Goal: Use online tool/utility: Utilize a website feature to perform a specific function

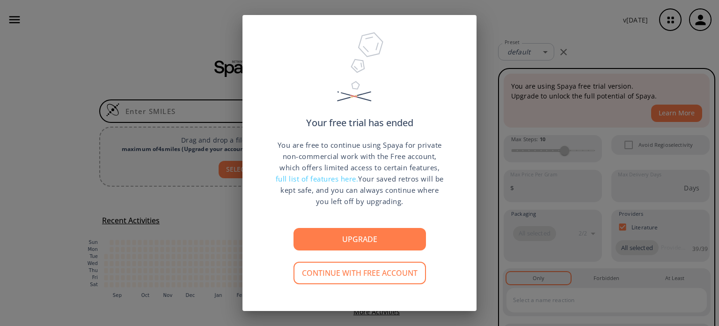
click at [170, 94] on div "Your free trial has ended You are free to continue using Spaya for private non-…" at bounding box center [359, 163] width 719 height 326
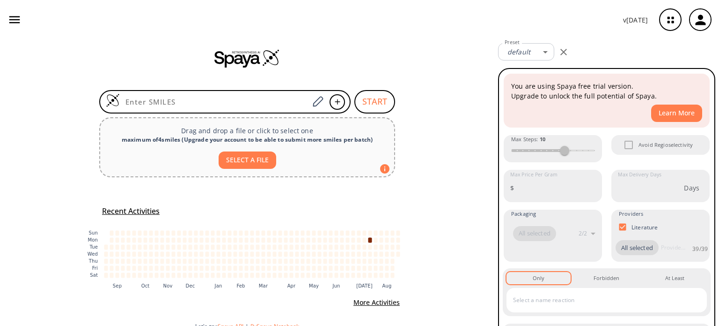
scroll to position [17, 0]
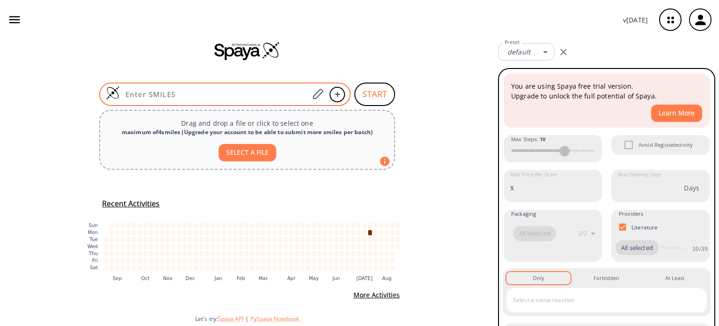
click at [141, 93] on input at bounding box center [214, 93] width 189 height 9
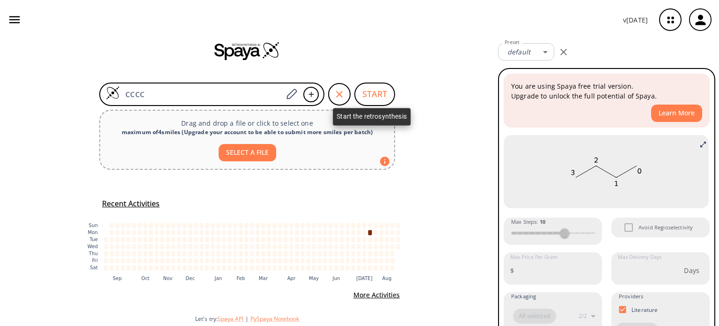
type input "CCCC"
click at [363, 92] on button "START" at bounding box center [375, 93] width 41 height 23
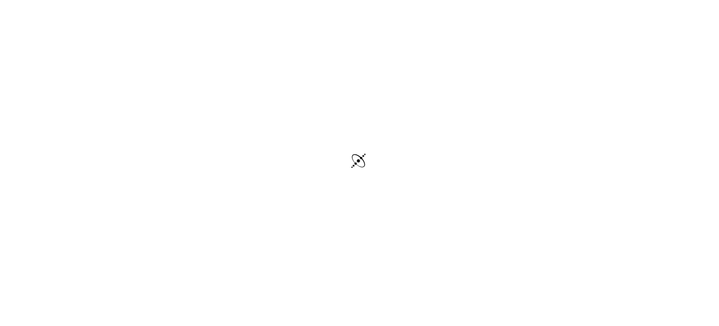
scroll to position [2, 0]
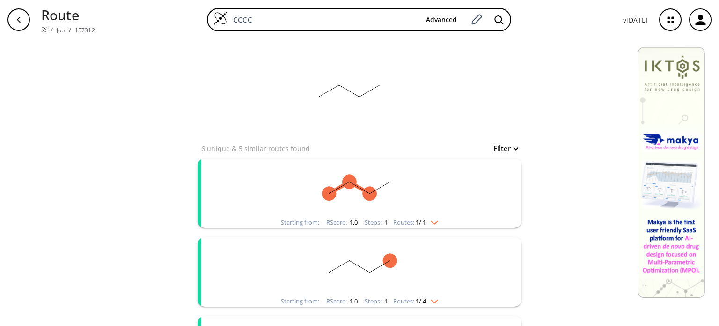
drag, startPoint x: 34, startPoint y: 23, endPoint x: 28, endPoint y: 23, distance: 6.6
click at [34, 23] on div "Route / Job / 157312 CCCC Advanced v [DATE]" at bounding box center [359, 19] width 719 height 39
click at [19, 23] on div "button" at bounding box center [18, 19] width 22 height 22
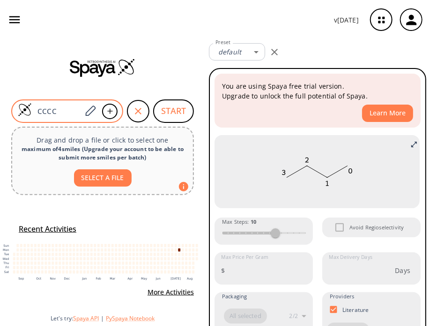
click at [52, 108] on input "CCCC" at bounding box center [57, 110] width 50 height 9
paste input "1CCC(C1)[C@@H](CC#N)N2C=C(C=N2)C3=C4C=CNC4=NC=N3"
type input "C1CCC(C1)[C@@H](CC#N)N2C=C(C=N2)C3=C4C=CNC4=NC=N3"
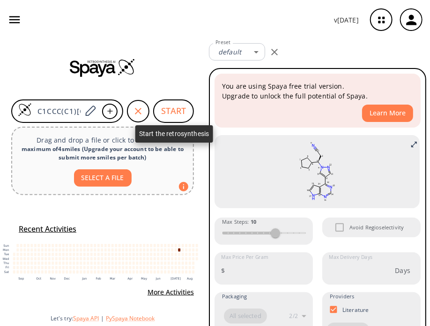
click at [174, 110] on button "START" at bounding box center [173, 110] width 41 height 23
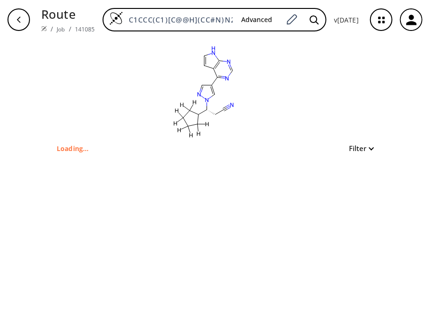
type input "[H]C1([H])C([C@@H](CC#N)n2cc(-c3ncnc4[nH]ccc34)cn2)C([H])([H])C([H])([H])C1([H]…"
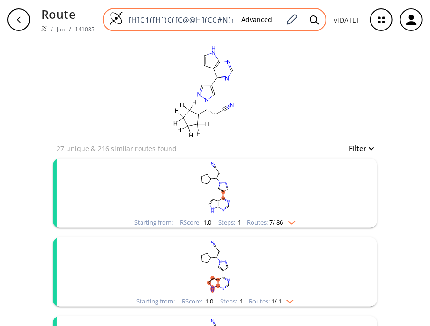
click at [215, 17] on input "[H]C1([H])C([C@@H](CC#N)n2cc(-c3ncnc4[nH]ccc34)cn2)C([H])([H])C([H])([H])C1([H]…" at bounding box center [178, 19] width 111 height 9
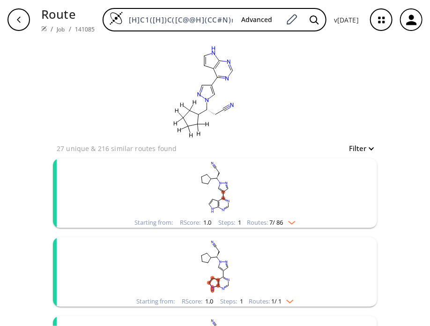
click at [20, 15] on div "button" at bounding box center [18, 19] width 22 height 22
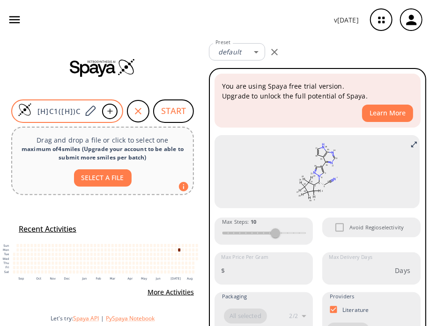
click at [68, 106] on input "[H]C1([H])C([C@@H](CC#N)n2cc(-c3ncnc4[nH]ccc34)cn2)C([H])([H])C([H])([H])C1([H]…" at bounding box center [57, 110] width 50 height 9
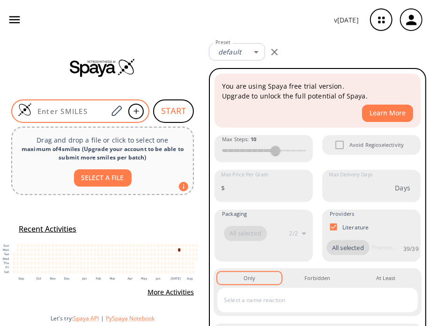
click at [58, 110] on input at bounding box center [70, 110] width 76 height 9
paste input "C1CCC(C1)[C@@H](CC#N)N2C=C(C=N2)C3=C4C=CNC4=NC=N3"
type input "C1CCC(C1)[C@@H](CC#N)N2C=C(C=N2)C3=C4C=CNC4=NC=N3"
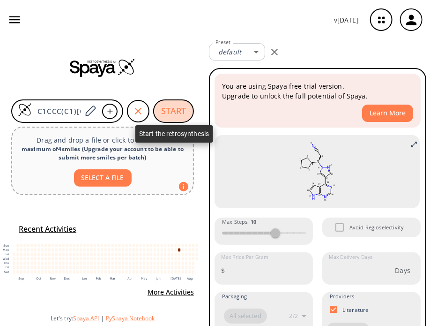
click at [164, 115] on button "START" at bounding box center [173, 110] width 41 height 23
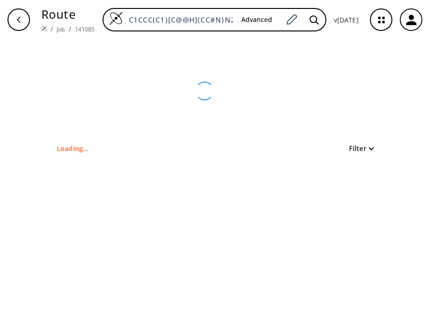
type input "[H]C1([H])C([C@@H](CC#N)n2cc(-c3ncnc4[nH]ccc34)cn2)C([H])([H])C([H])([H])C1([H]…"
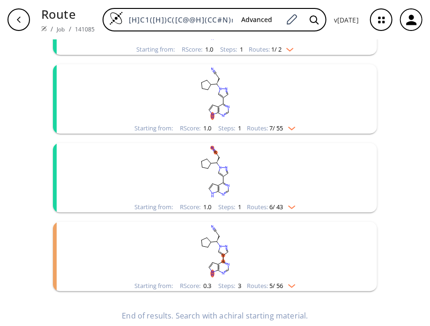
scroll to position [376, 0]
